Goal: Task Accomplishment & Management: Manage account settings

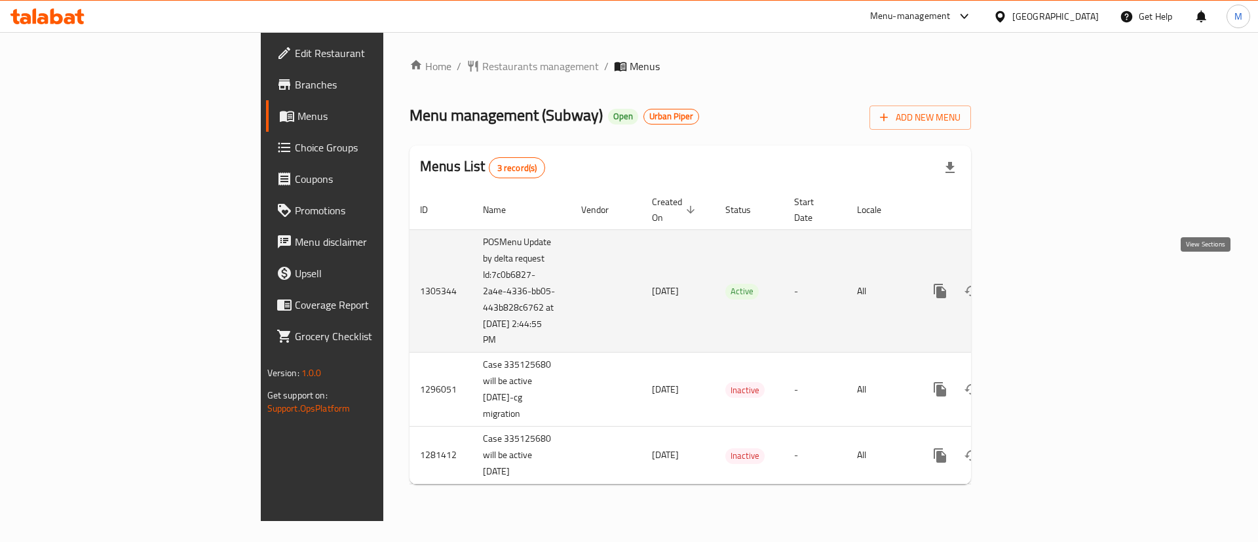
click at [1051, 275] on link "enhanced table" at bounding box center [1034, 290] width 31 height 31
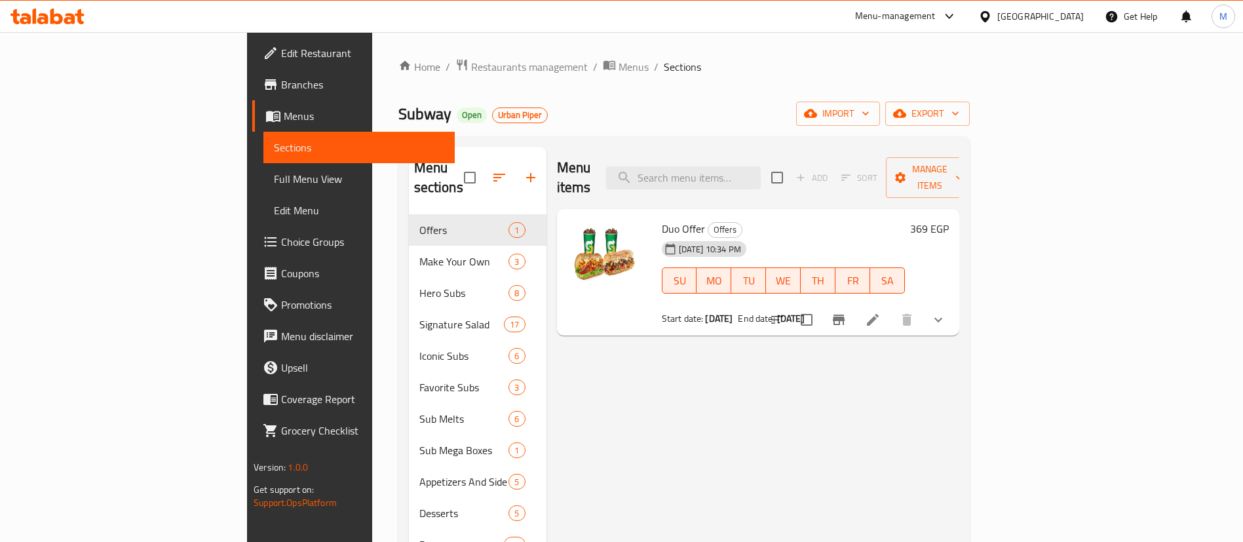
click at [634, 165] on div "Menu items Add Sort Manage items" at bounding box center [758, 178] width 402 height 62
click at [557, 168] on h2 "Menu items" at bounding box center [574, 177] width 34 height 39
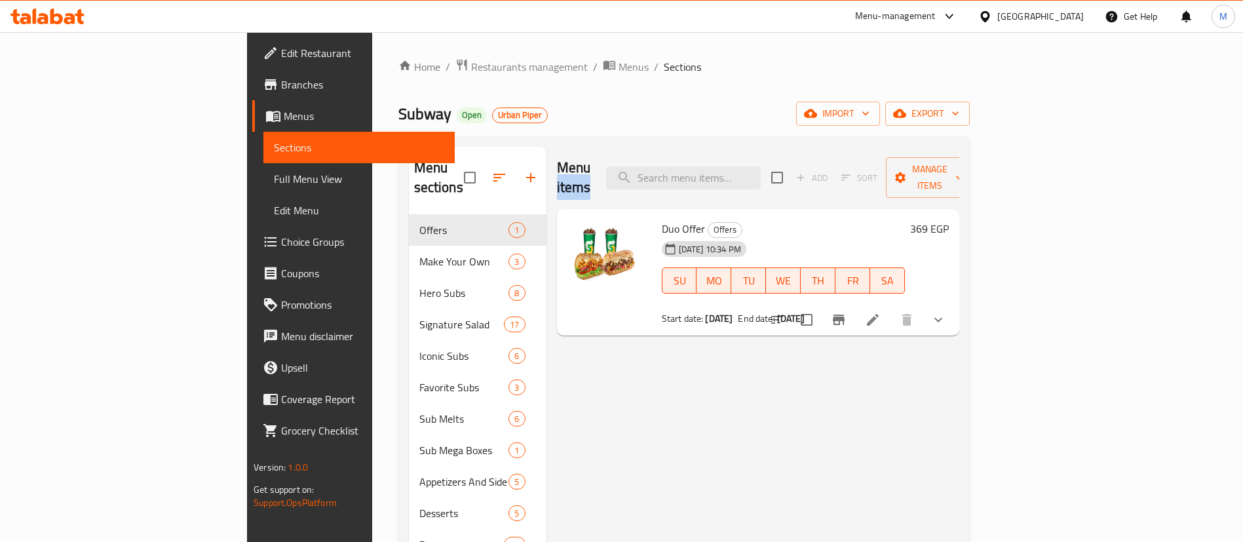
click at [557, 168] on h2 "Menu items" at bounding box center [574, 177] width 34 height 39
click at [471, 68] on span "Restaurants management" at bounding box center [529, 67] width 117 height 16
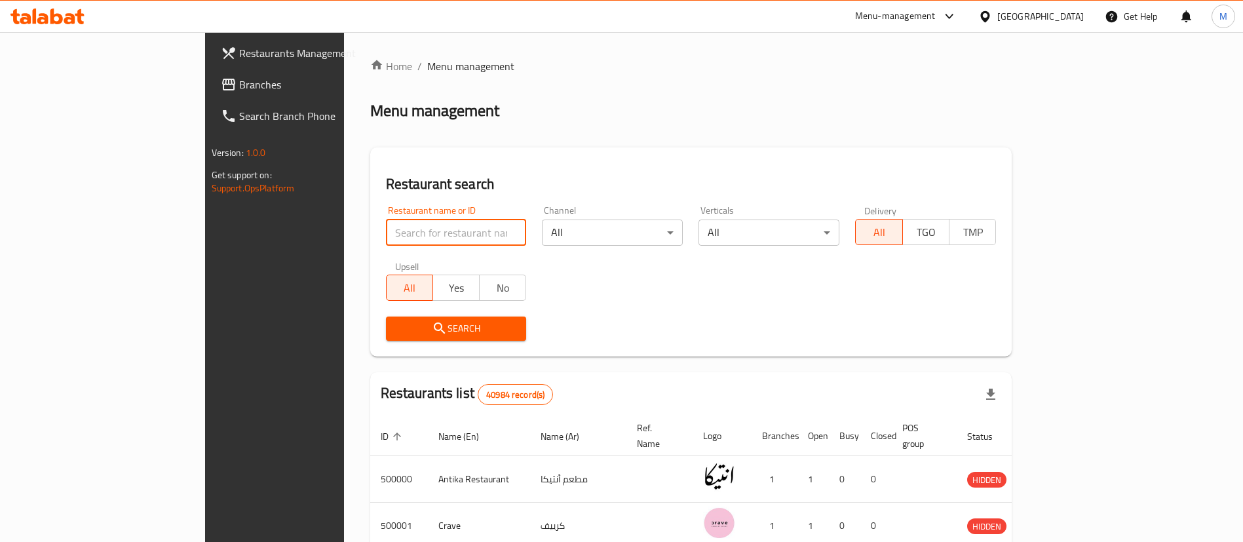
click at [402, 237] on input "search" at bounding box center [456, 233] width 141 height 26
type input "[PERSON_NAME]"
click button "Search" at bounding box center [456, 329] width 141 height 24
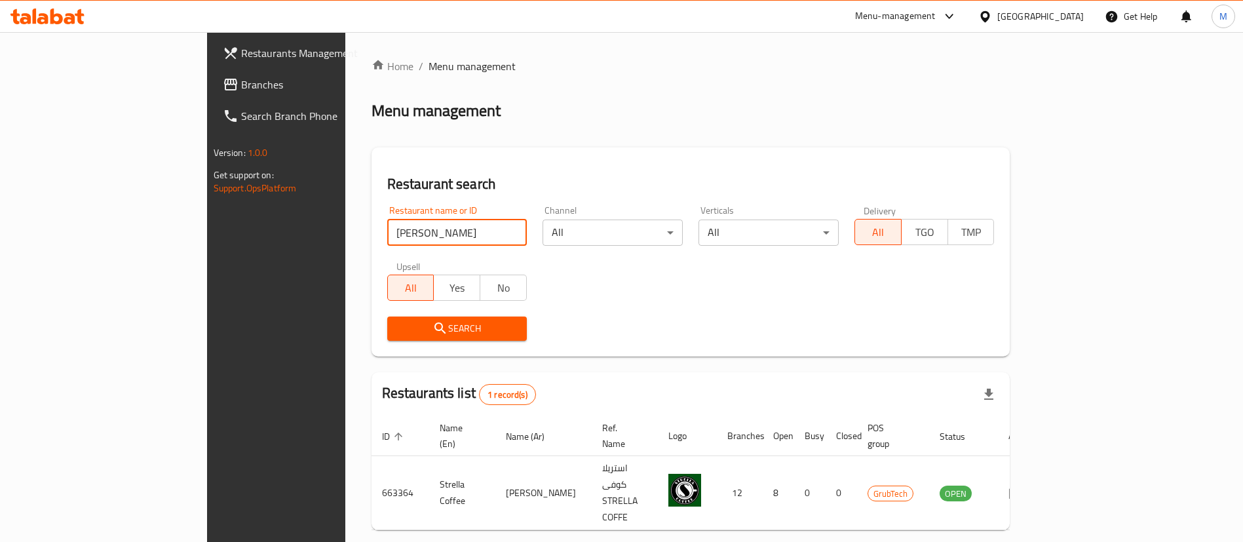
scroll to position [17, 0]
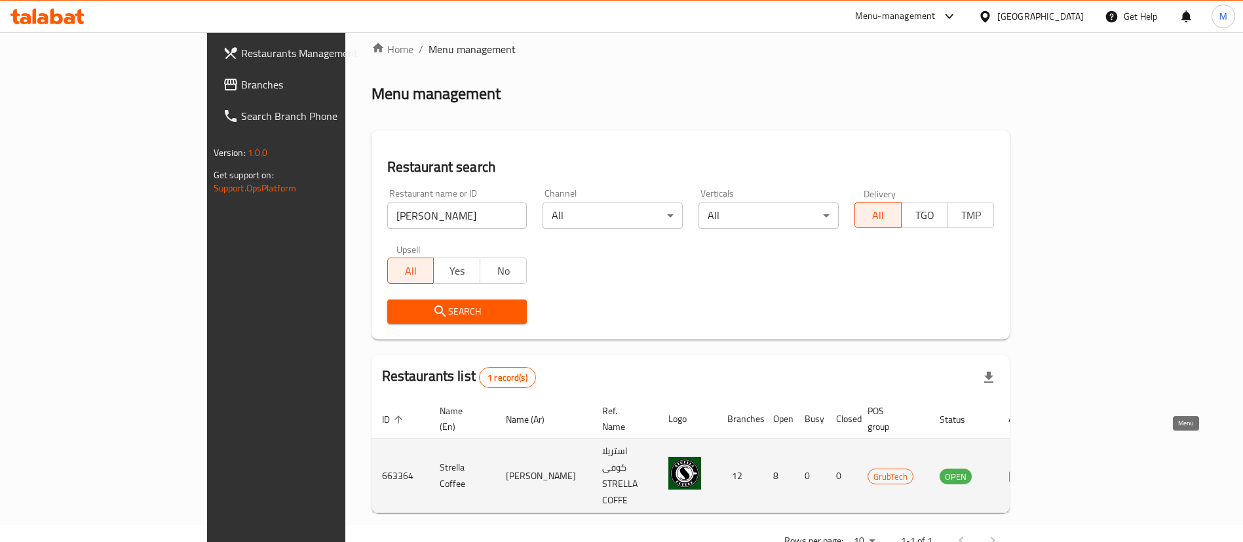
click at [1024, 468] on icon "enhanced table" at bounding box center [1017, 476] width 16 height 16
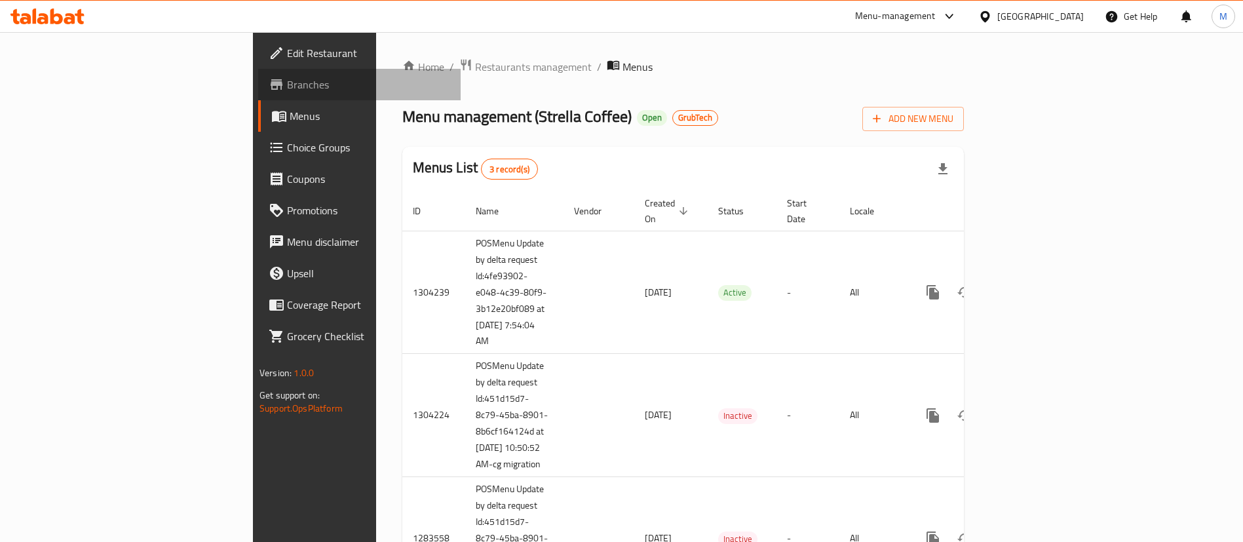
click at [258, 72] on link "Branches" at bounding box center [359, 84] width 203 height 31
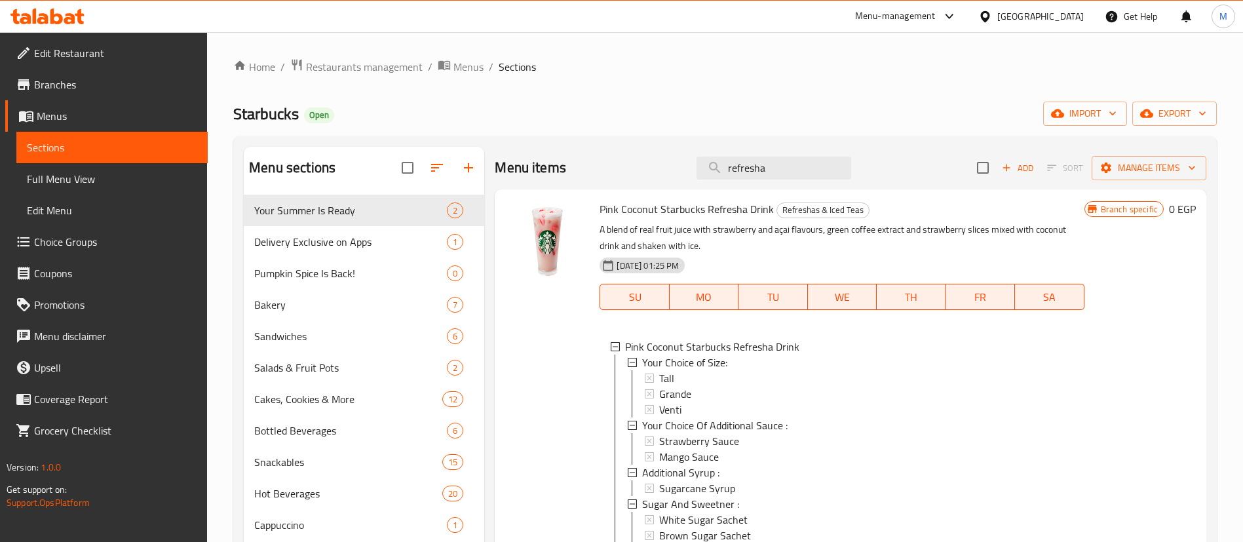
scroll to position [450, 0]
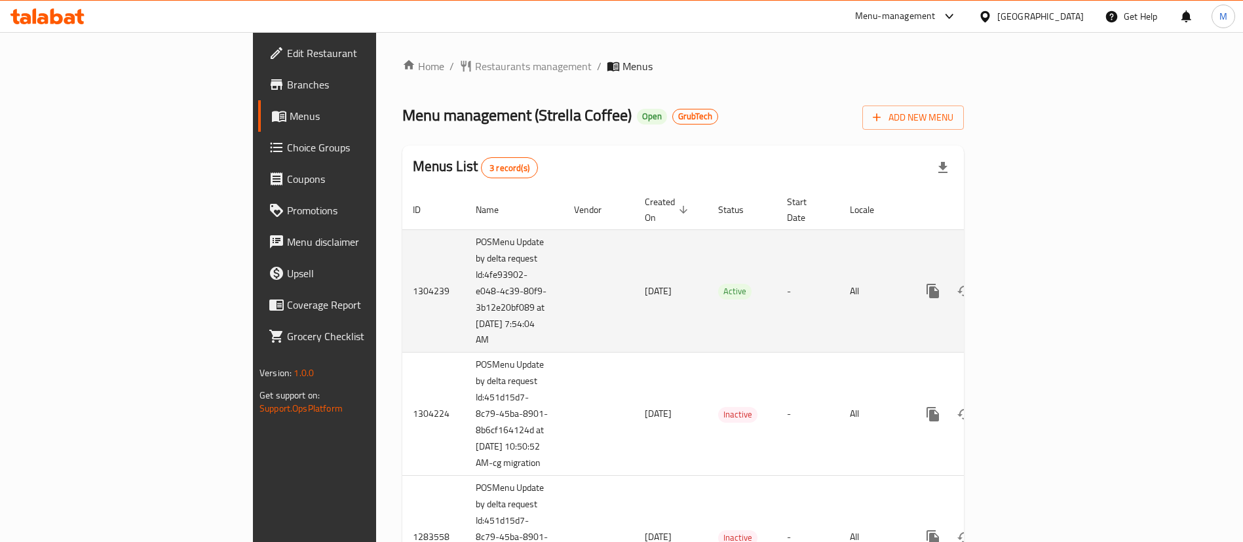
click at [788, 312] on td "-" at bounding box center [808, 290] width 63 height 123
click at [1033, 285] on icon "enhanced table" at bounding box center [1028, 291] width 12 height 12
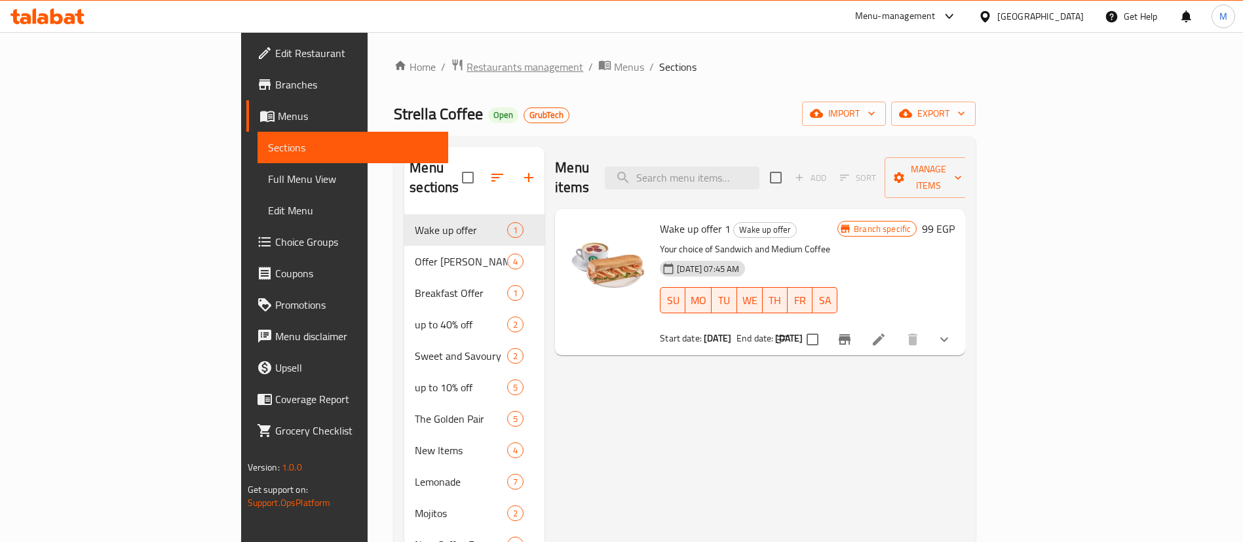
click at [467, 68] on span "Restaurants management" at bounding box center [525, 67] width 117 height 16
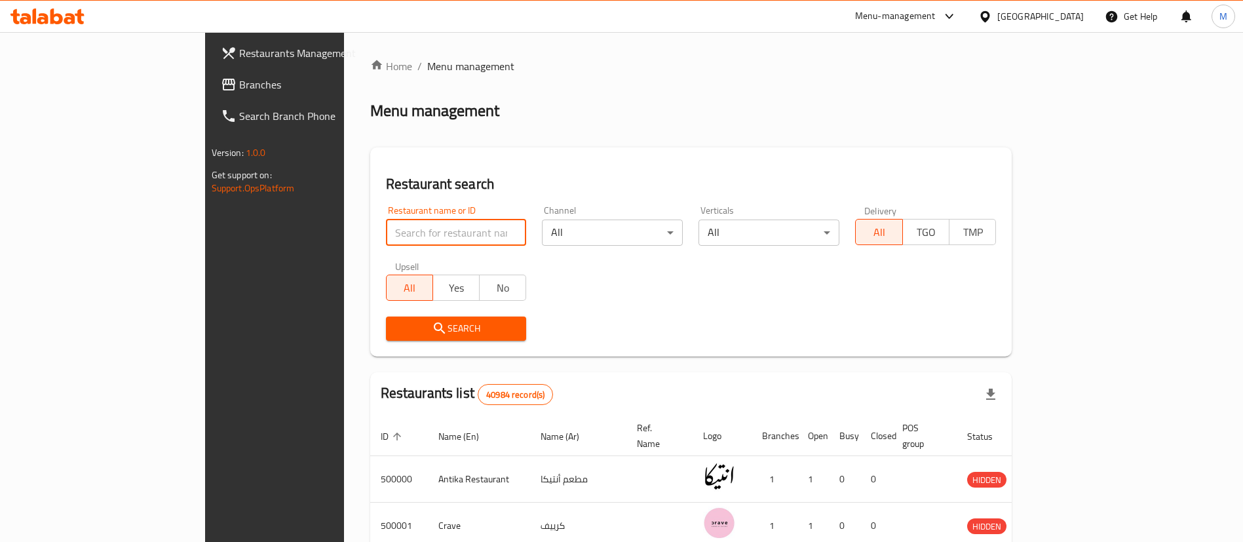
click at [393, 239] on input "search" at bounding box center [456, 233] width 141 height 26
click button "Search" at bounding box center [456, 329] width 141 height 24
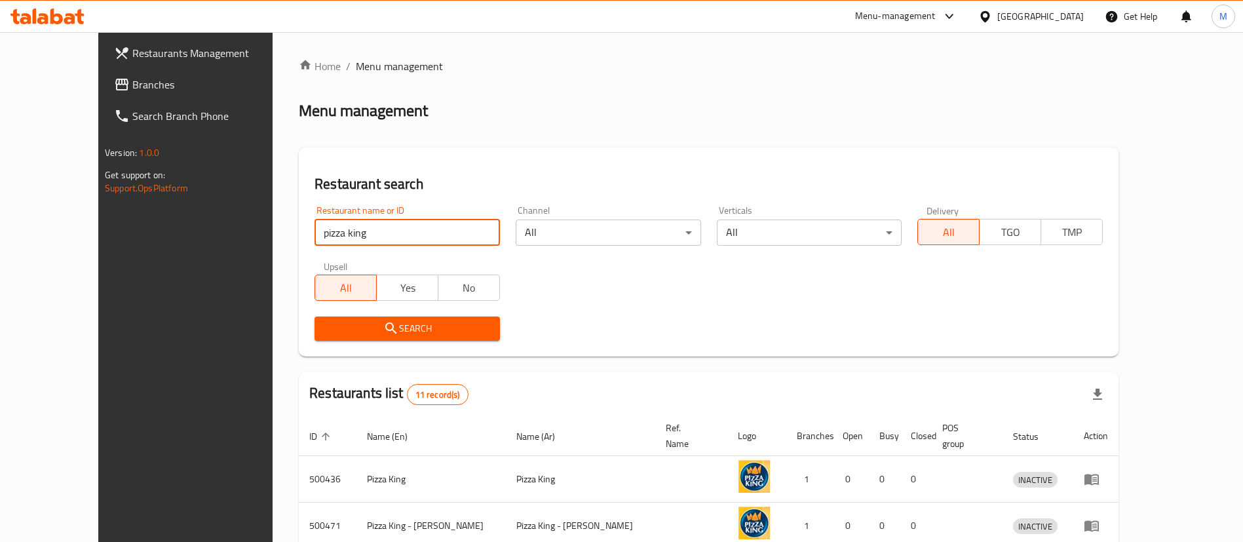
click at [422, 235] on input "pizza king" at bounding box center [407, 233] width 185 height 26
type input "k"
type input "[PERSON_NAME]"
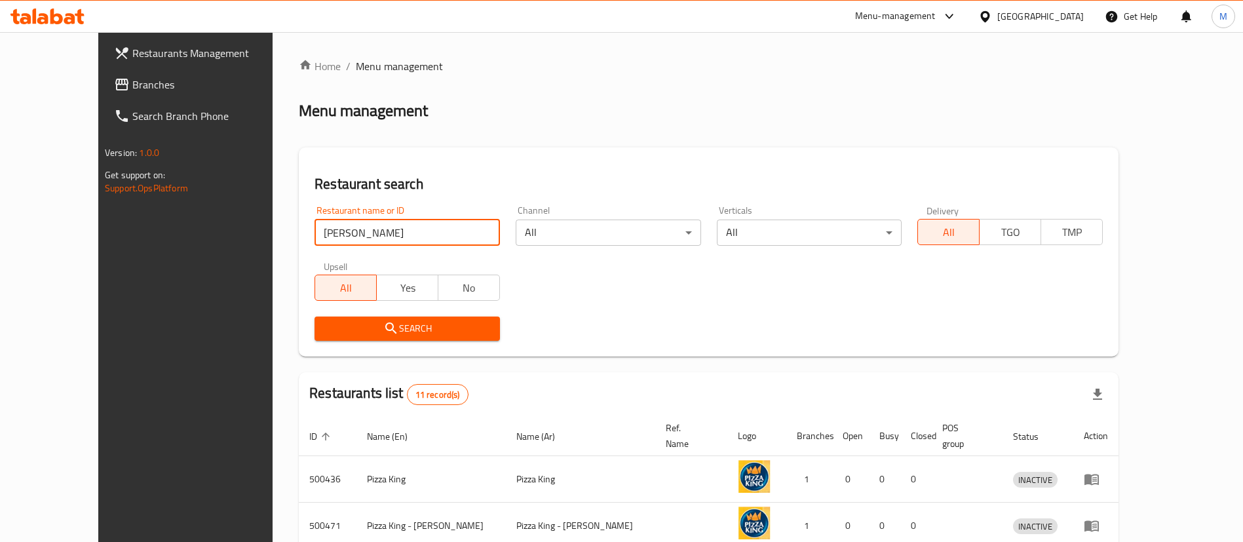
click button "Search" at bounding box center [407, 329] width 185 height 24
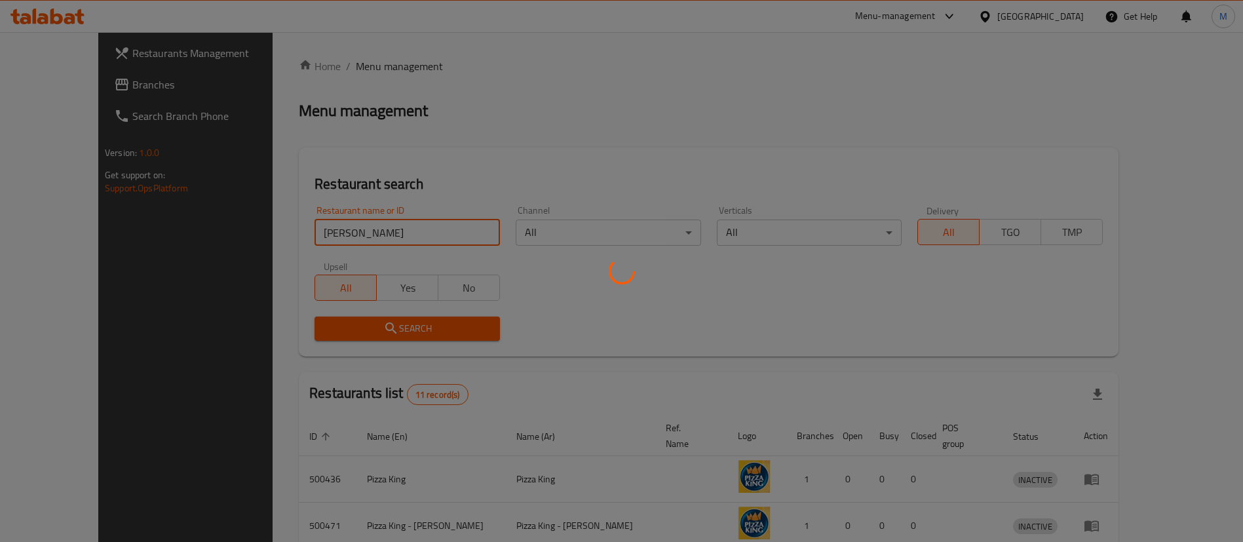
scroll to position [17, 0]
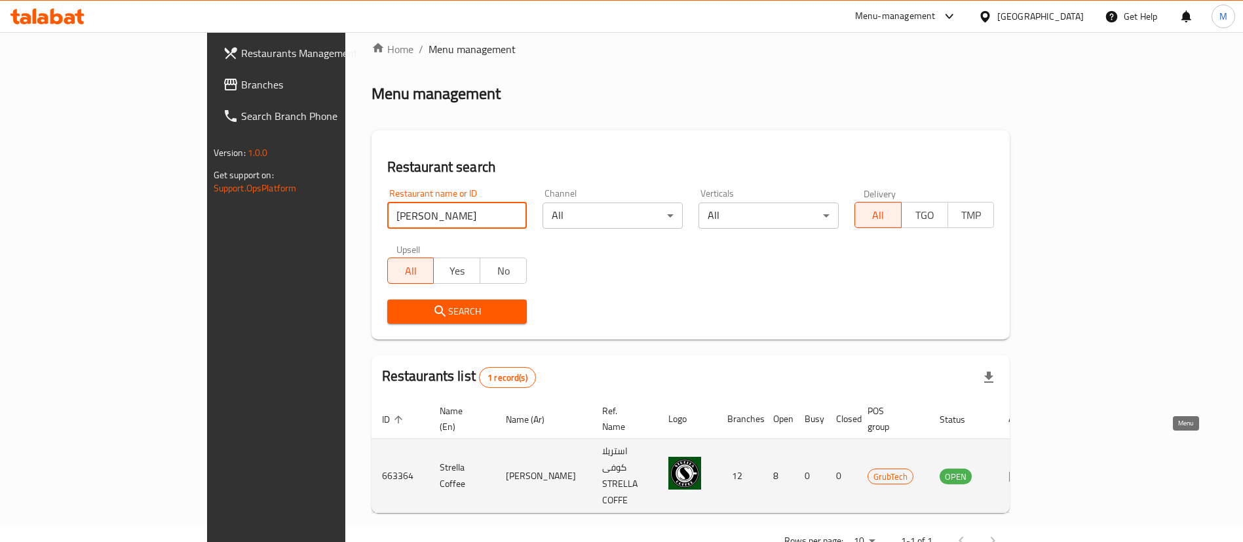
click at [1043, 455] on td "enhanced table" at bounding box center [1020, 476] width 45 height 74
click at [1024, 468] on icon "enhanced table" at bounding box center [1017, 476] width 16 height 16
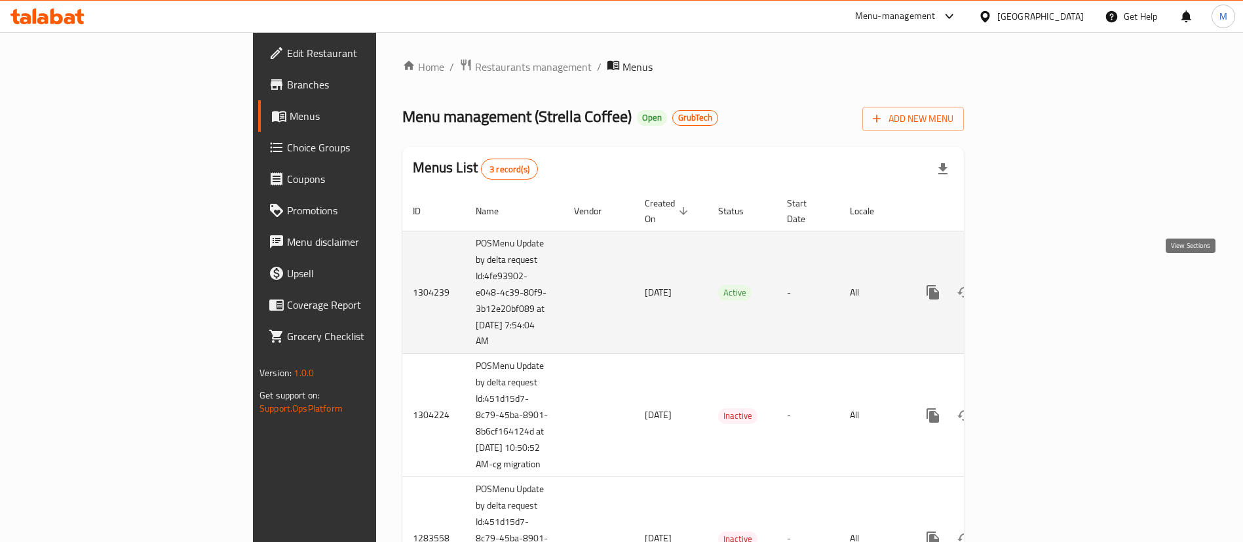
click at [1035, 284] on icon "enhanced table" at bounding box center [1028, 292] width 16 height 16
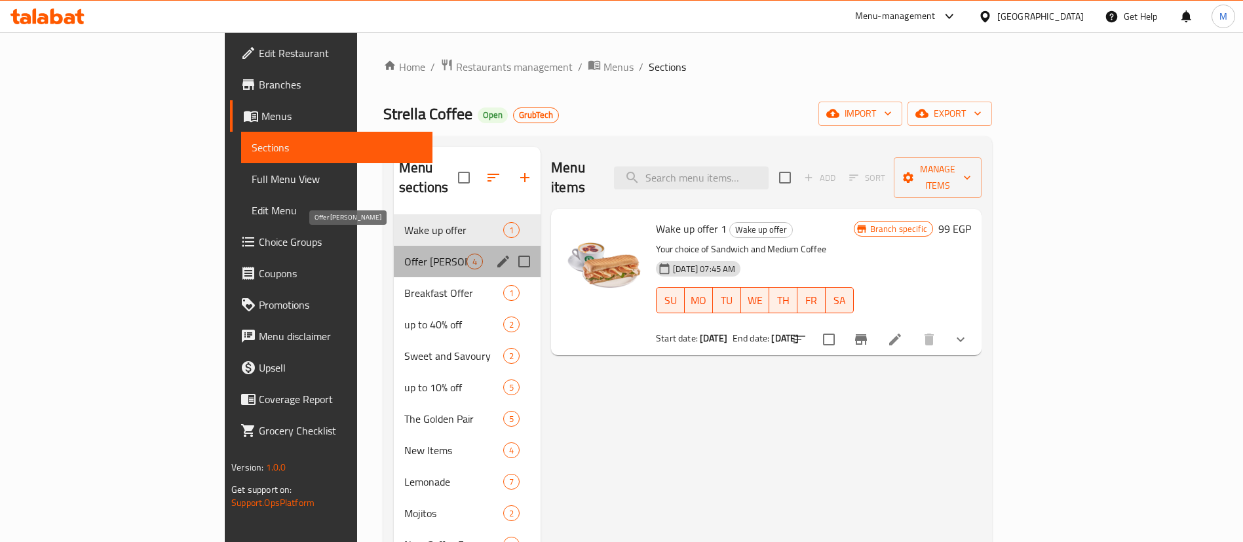
click at [404, 254] on span "Offer [PERSON_NAME]" at bounding box center [435, 262] width 62 height 16
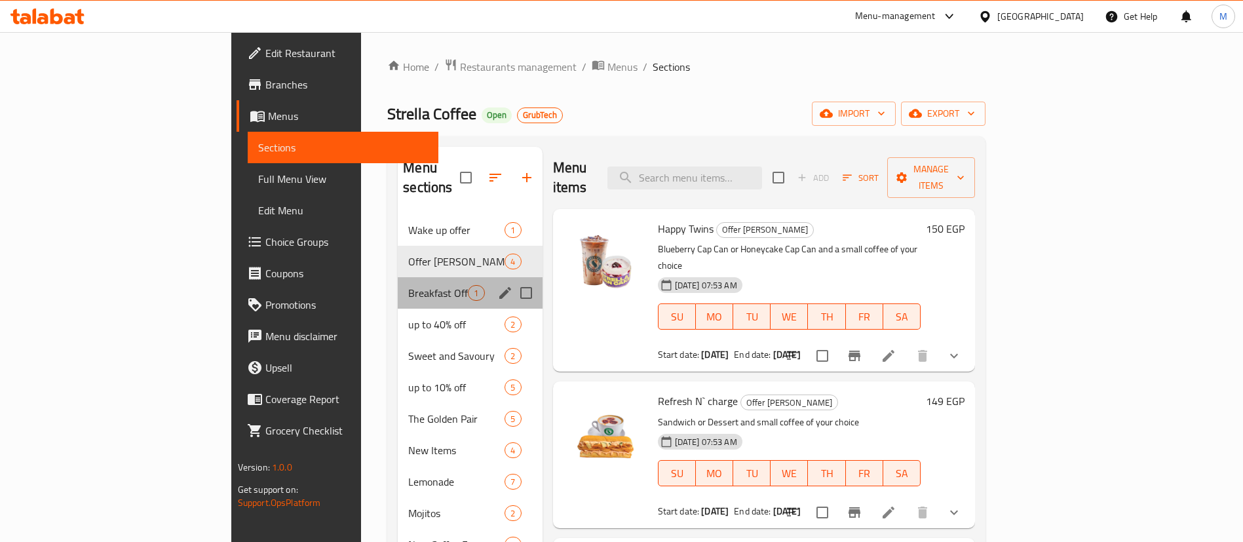
click at [398, 283] on div "Breakfast Offer 1" at bounding box center [470, 292] width 144 height 31
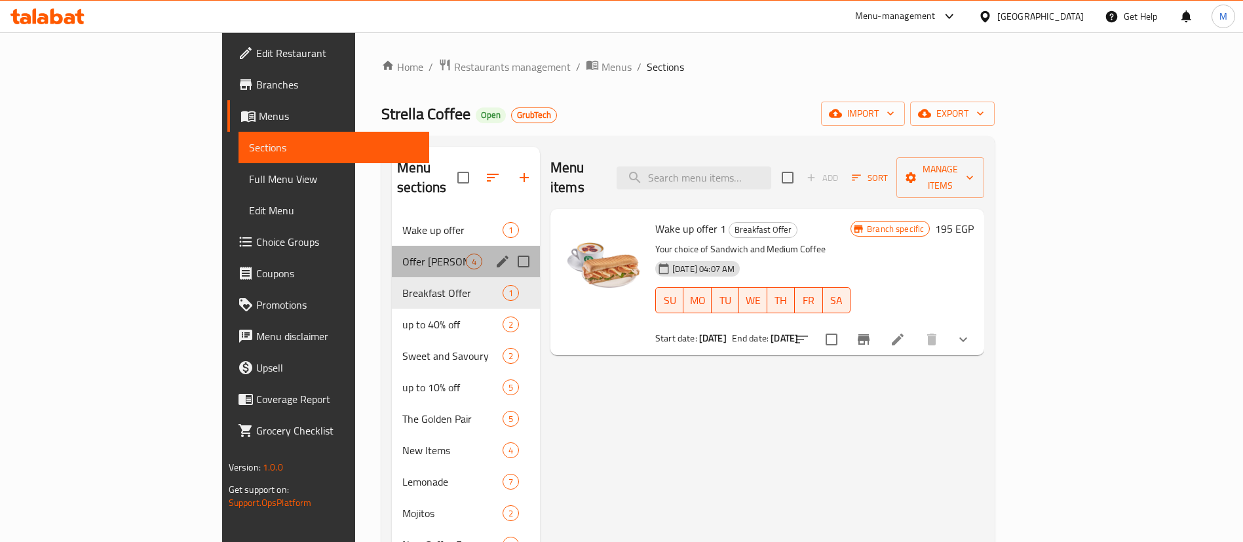
click at [392, 252] on div "Offer [PERSON_NAME] 4" at bounding box center [466, 261] width 148 height 31
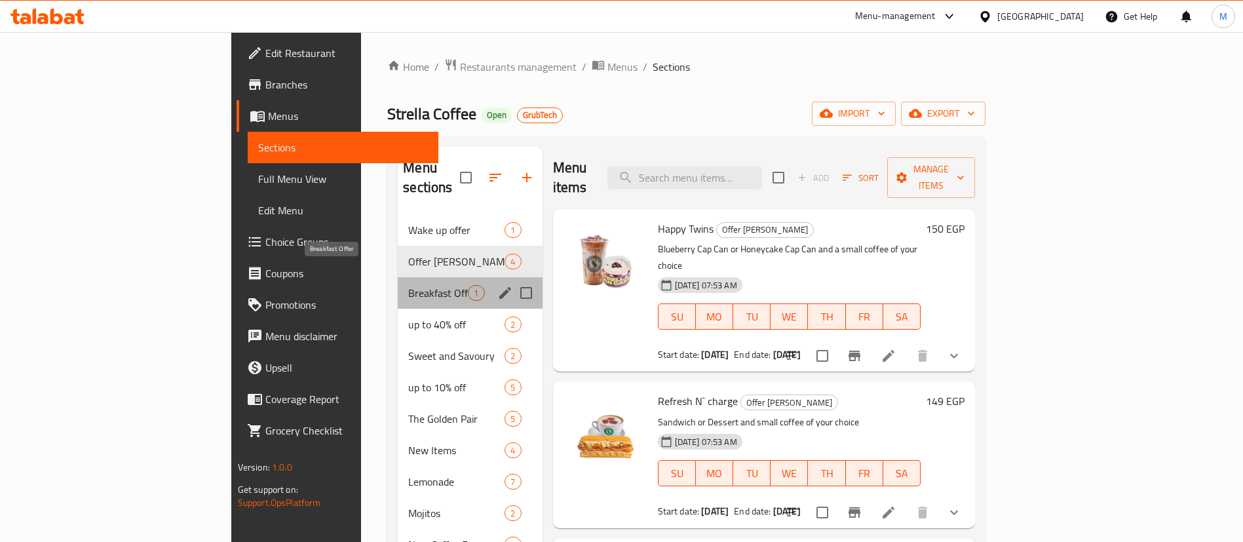
click at [408, 285] on span "Breakfast Offer" at bounding box center [438, 293] width 60 height 16
